Goal: Transaction & Acquisition: Subscribe to service/newsletter

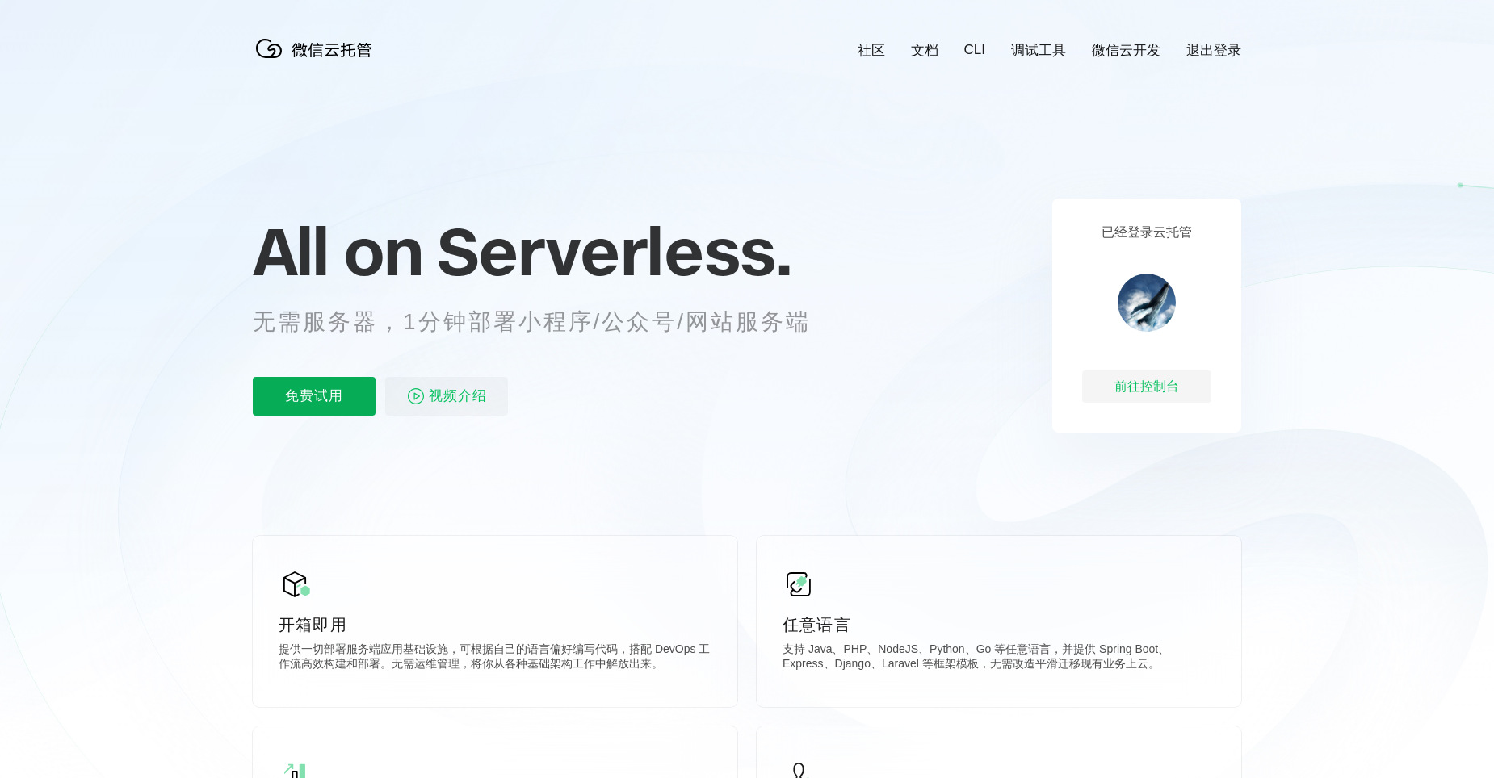
click at [328, 392] on p "免费试用" at bounding box center [314, 396] width 123 height 39
drag, startPoint x: 929, startPoint y: 52, endPoint x: 883, endPoint y: 87, distance: 57.7
click at [883, 87] on icon at bounding box center [747, 436] width 1550 height 872
click at [979, 49] on link "CLI" at bounding box center [974, 50] width 21 height 16
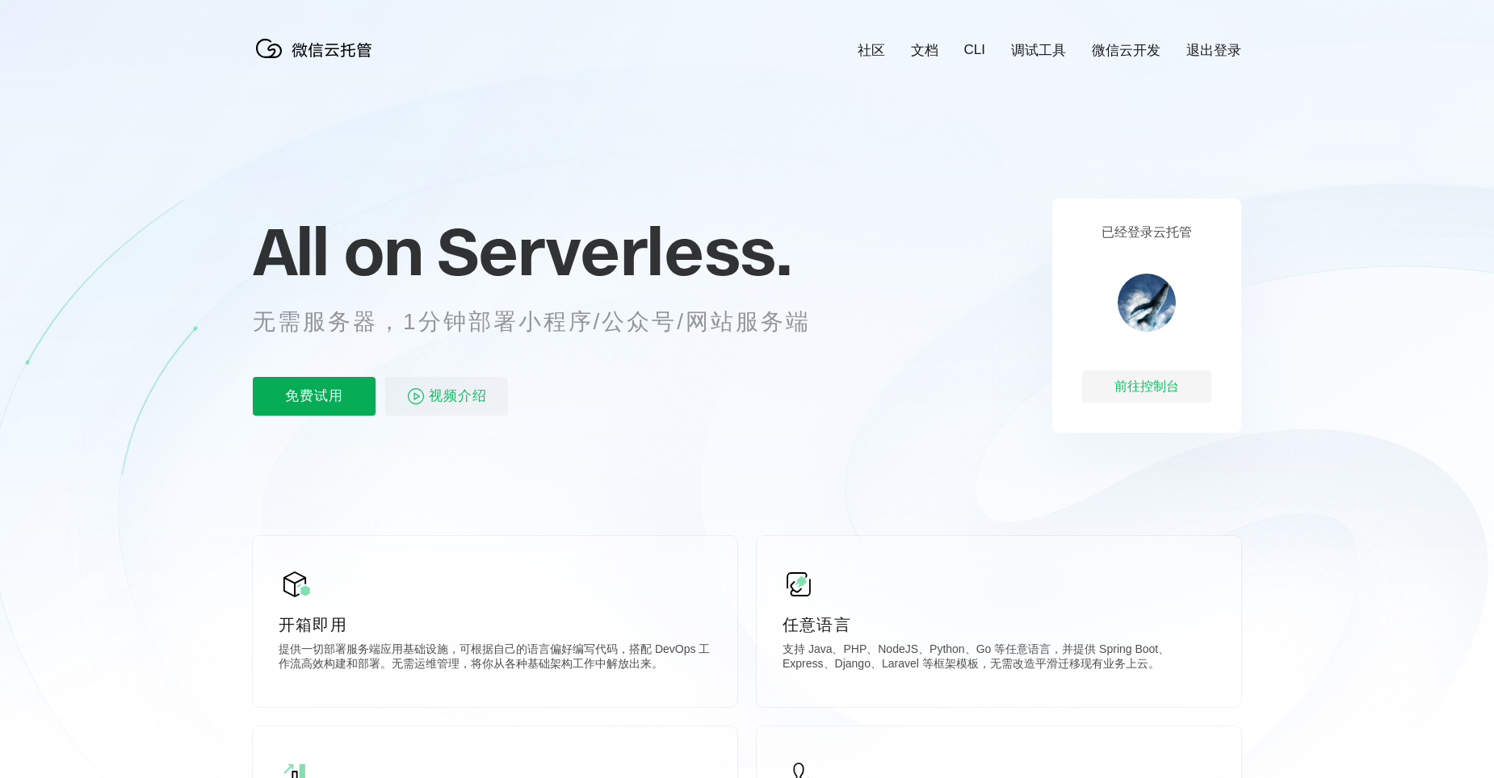
click at [324, 397] on p "免费试用" at bounding box center [314, 396] width 123 height 39
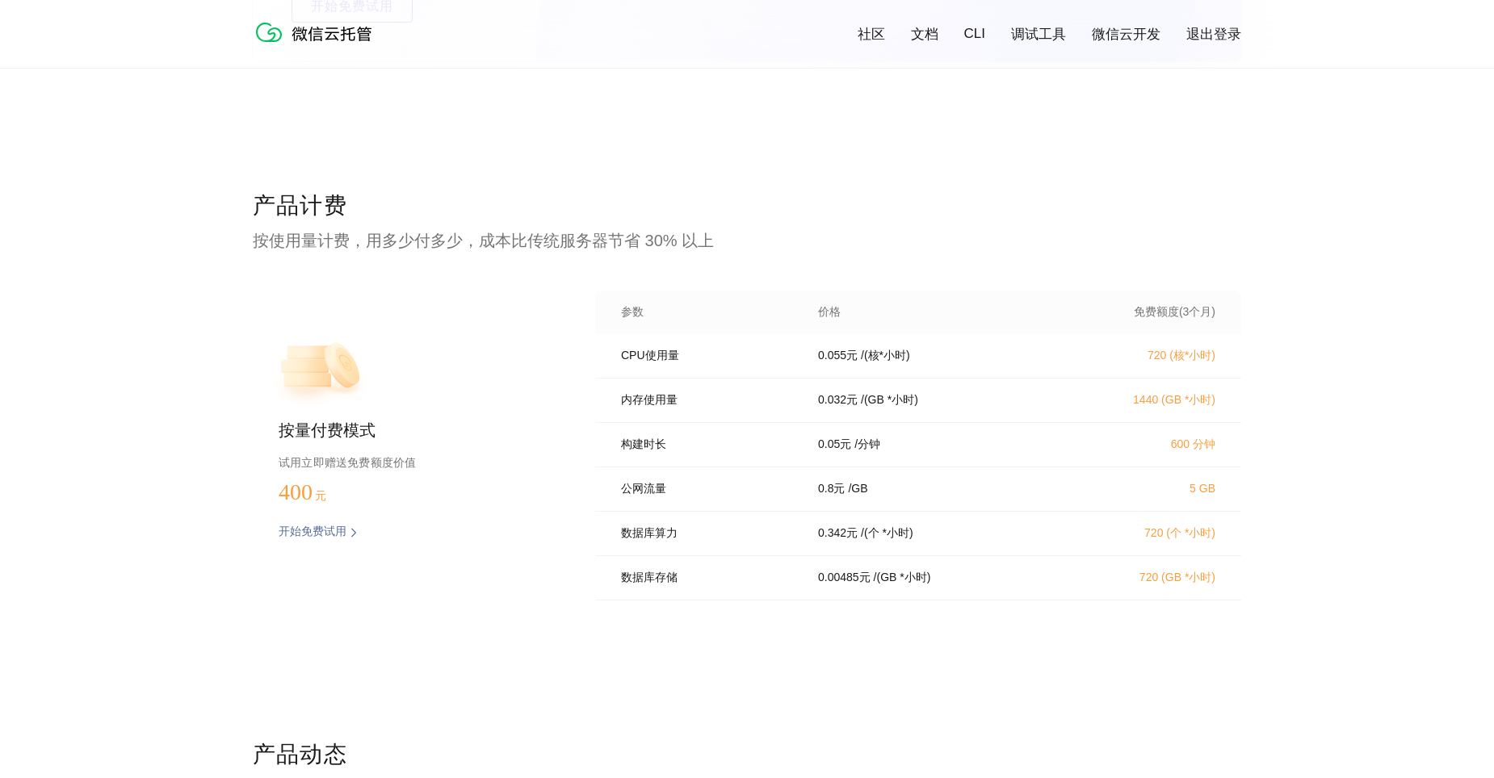
scroll to position [3149, 0]
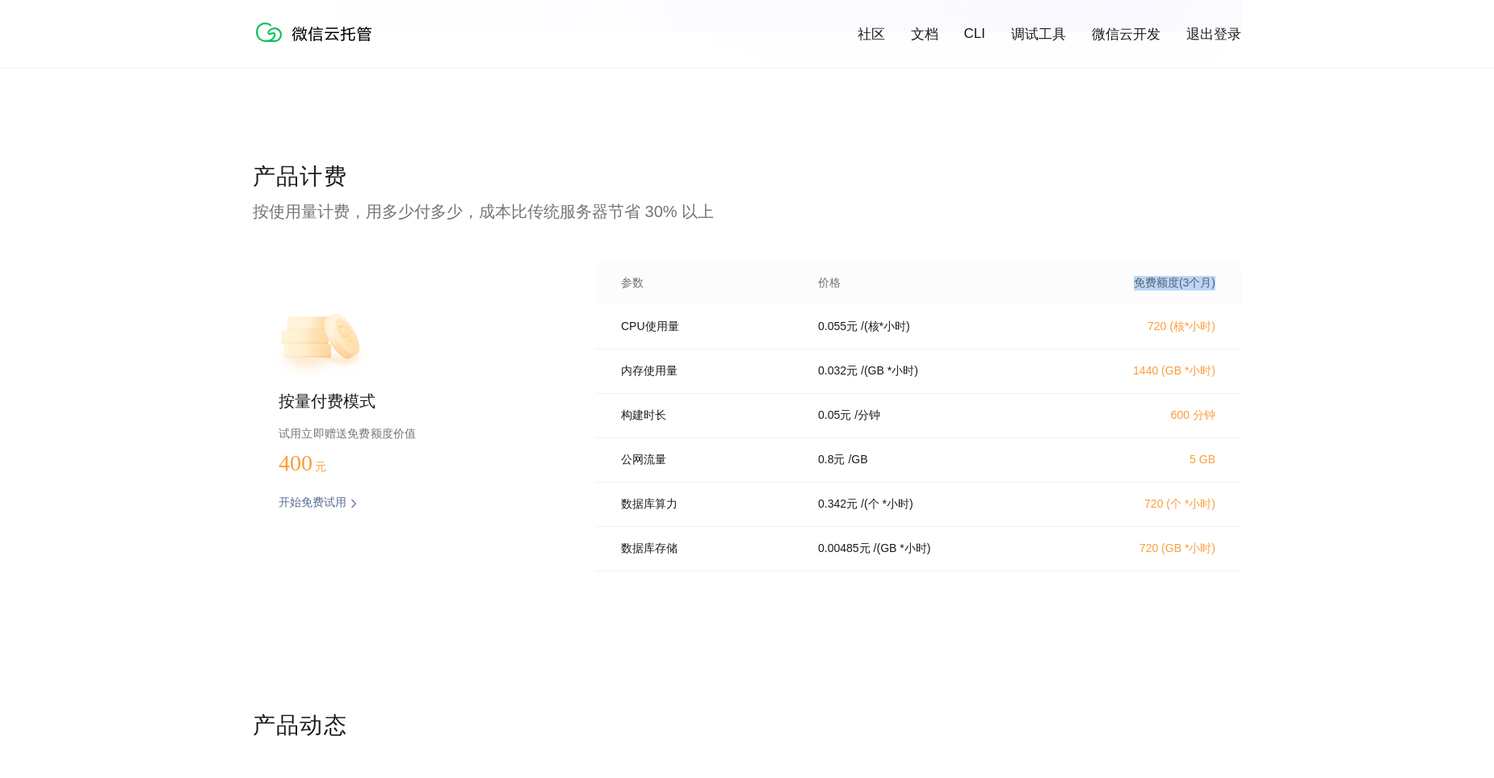
drag, startPoint x: 1133, startPoint y: 291, endPoint x: 1255, endPoint y: 295, distance: 122.0
click at [1255, 295] on div "产品计费 按使用量计费，用多少付多少，成本比传统服务器节省 30% 以上 按量付费模式 试用立即赠送免费额度价值 400 元 开始免费试用 预估费用 参数 价…" at bounding box center [747, 436] width 1494 height 549
drag, startPoint x: 1255, startPoint y: 295, endPoint x: 1247, endPoint y: 422, distance: 127.8
click at [1247, 422] on div "产品计费 按使用量计费，用多少付多少，成本比传统服务器节省 30% 以上 按量付费模式 试用立即赠送免费额度价值 400 元 开始免费试用 预估费用 参数 价…" at bounding box center [747, 436] width 1494 height 549
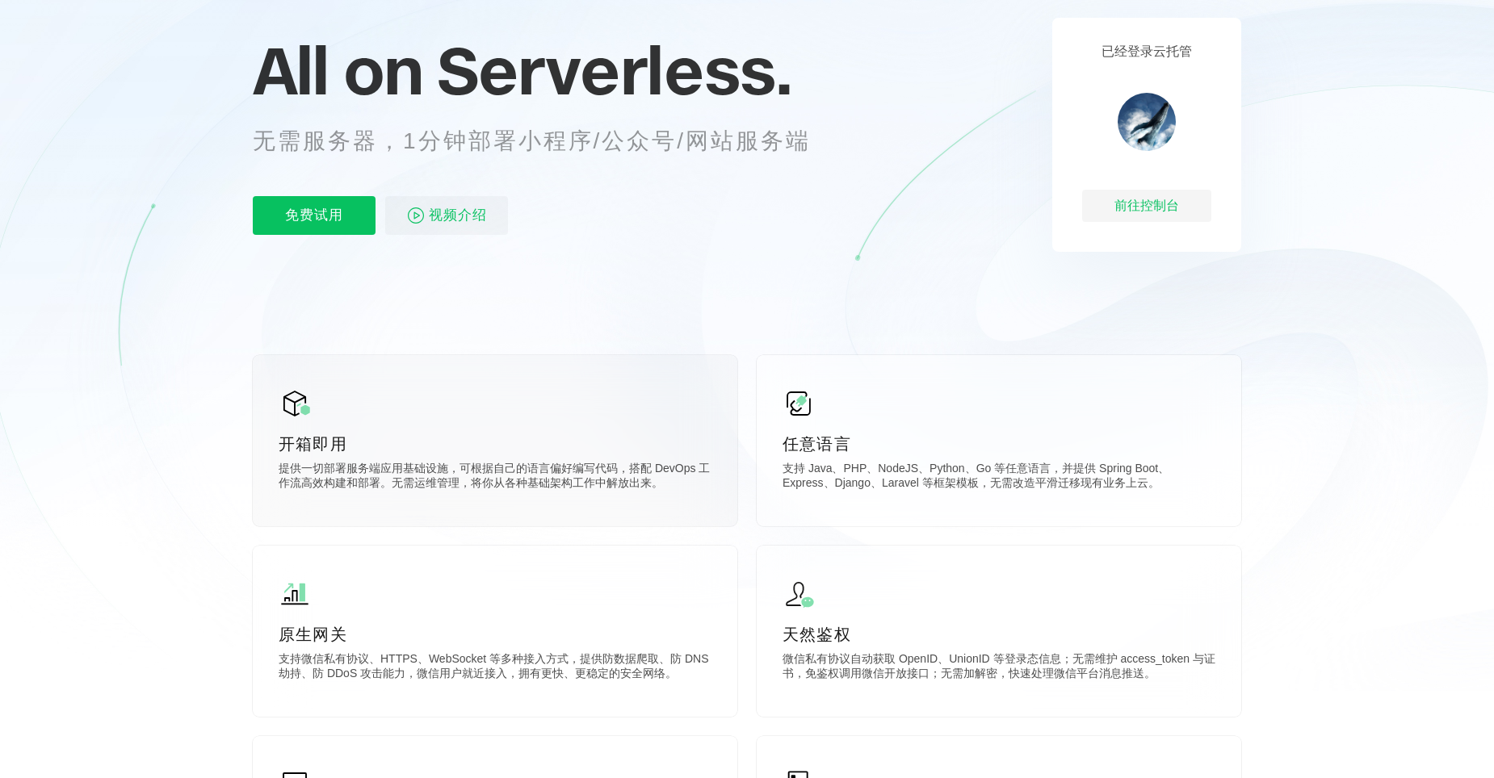
scroll to position [0, 0]
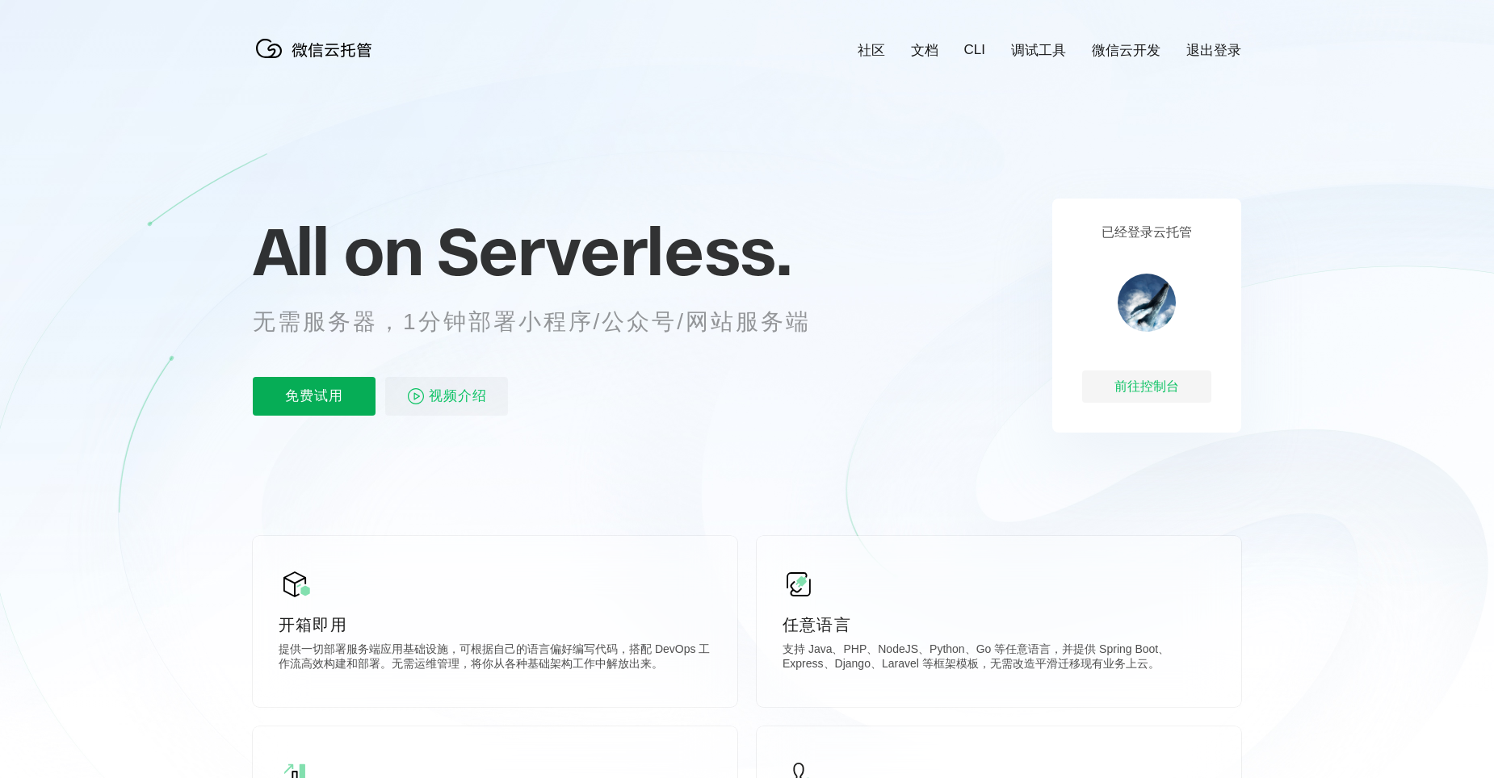
click at [317, 394] on p "免费试用" at bounding box center [314, 396] width 123 height 39
